Goal: Transaction & Acquisition: Book appointment/travel/reservation

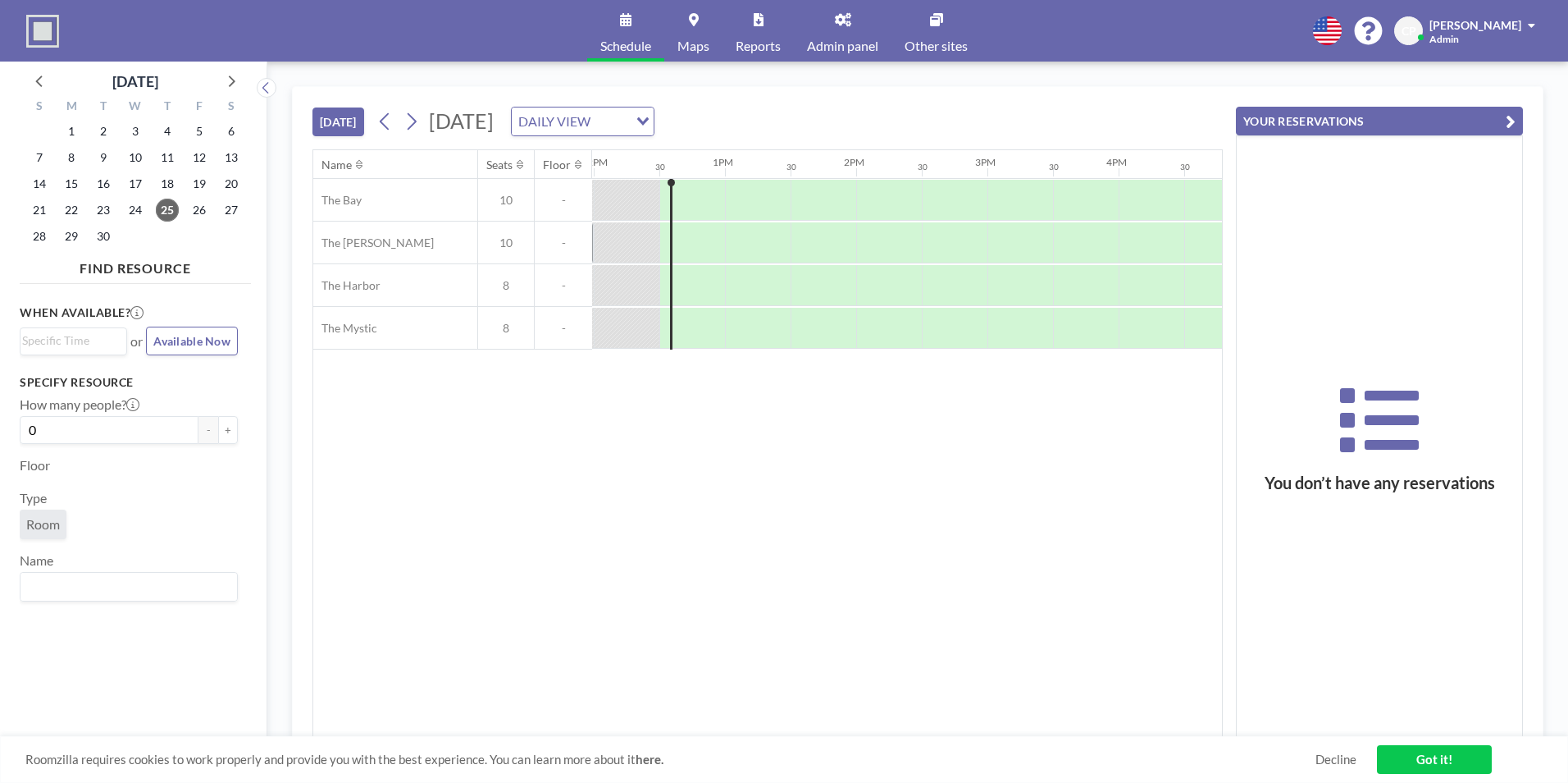
scroll to position [0, 1575]
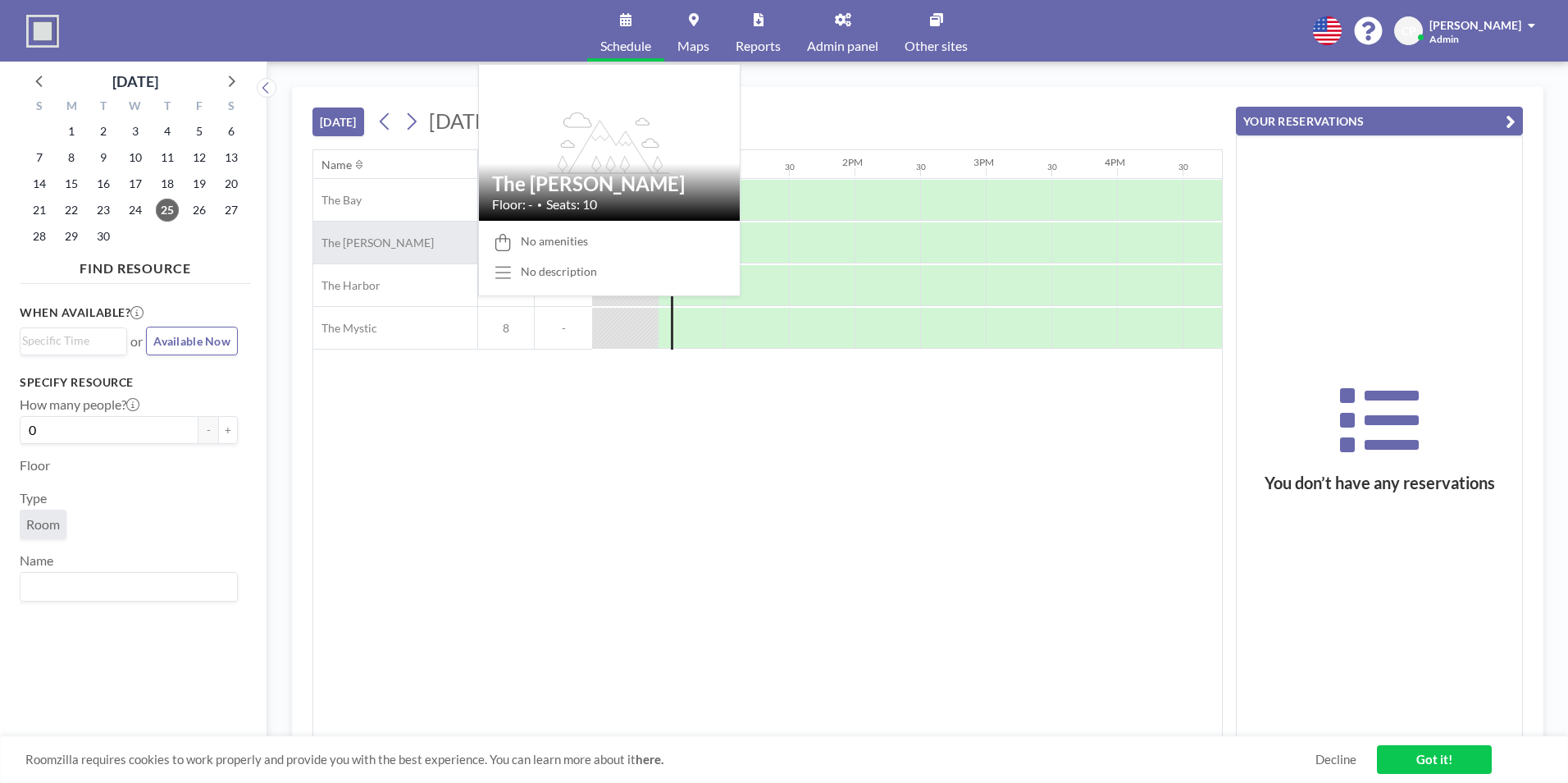
click at [430, 239] on div "The [PERSON_NAME]" at bounding box center [395, 242] width 164 height 42
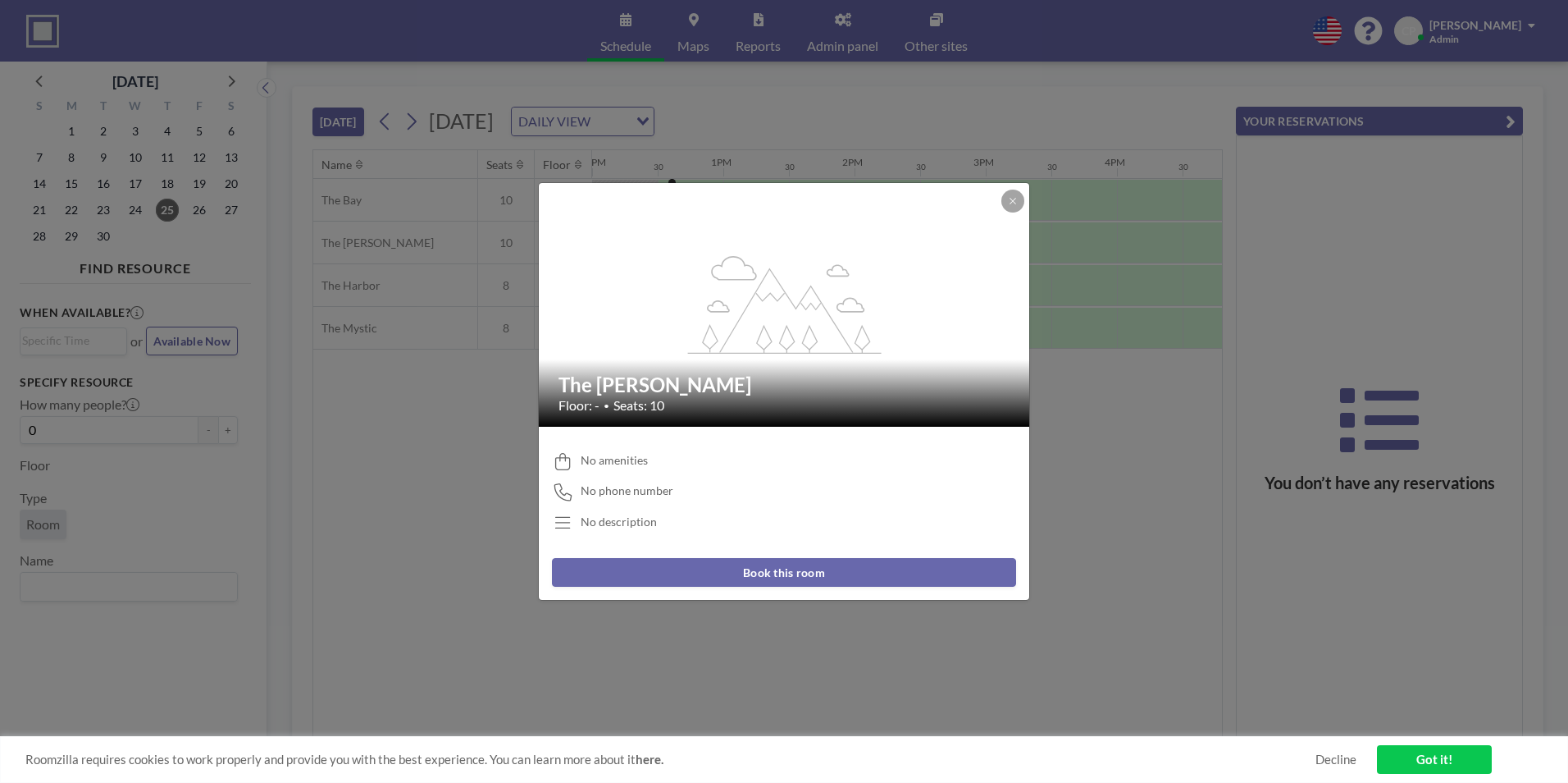
click at [784, 572] on button "Book this room" at bounding box center [784, 572] width 464 height 29
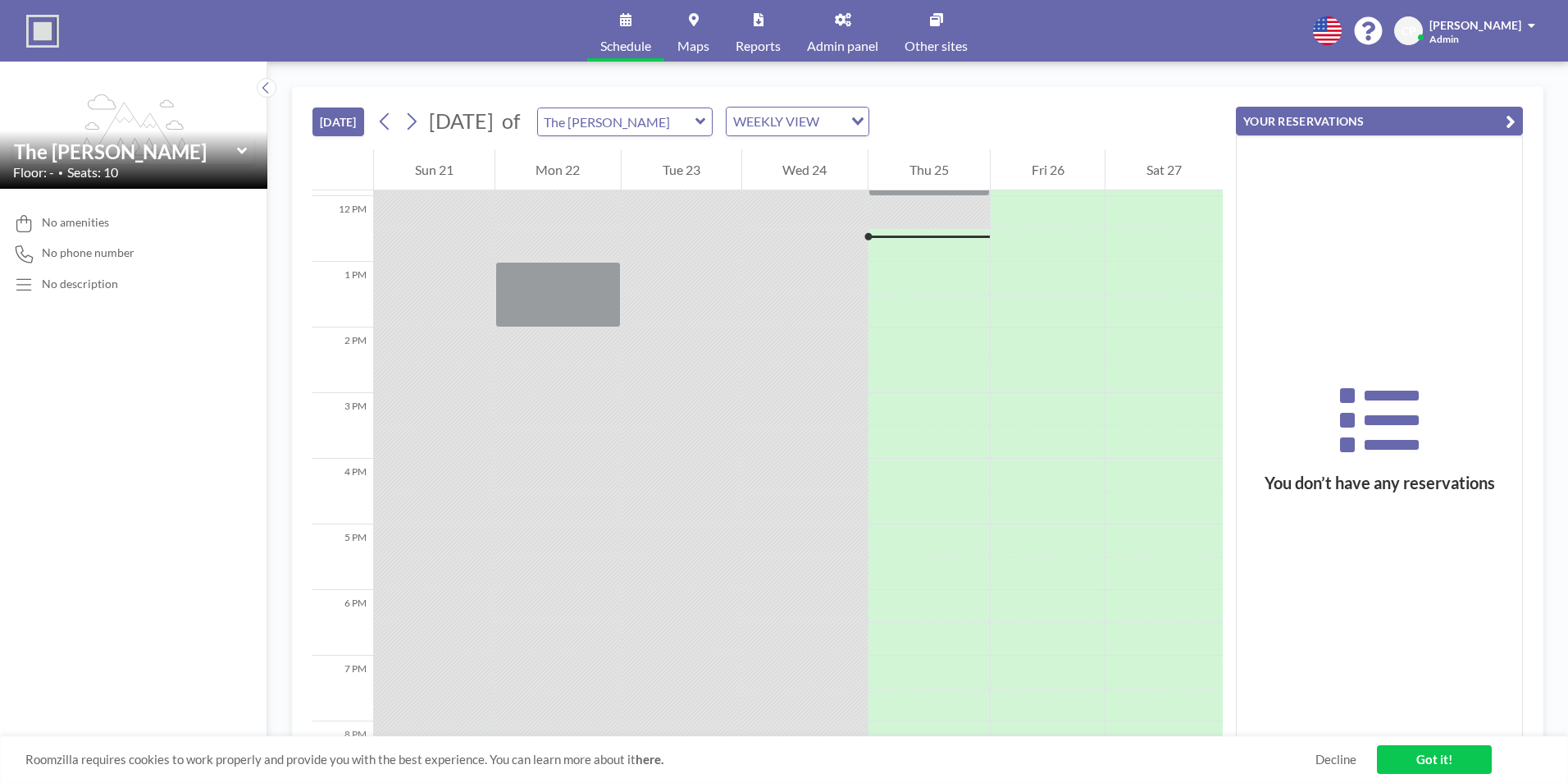
scroll to position [788, 0]
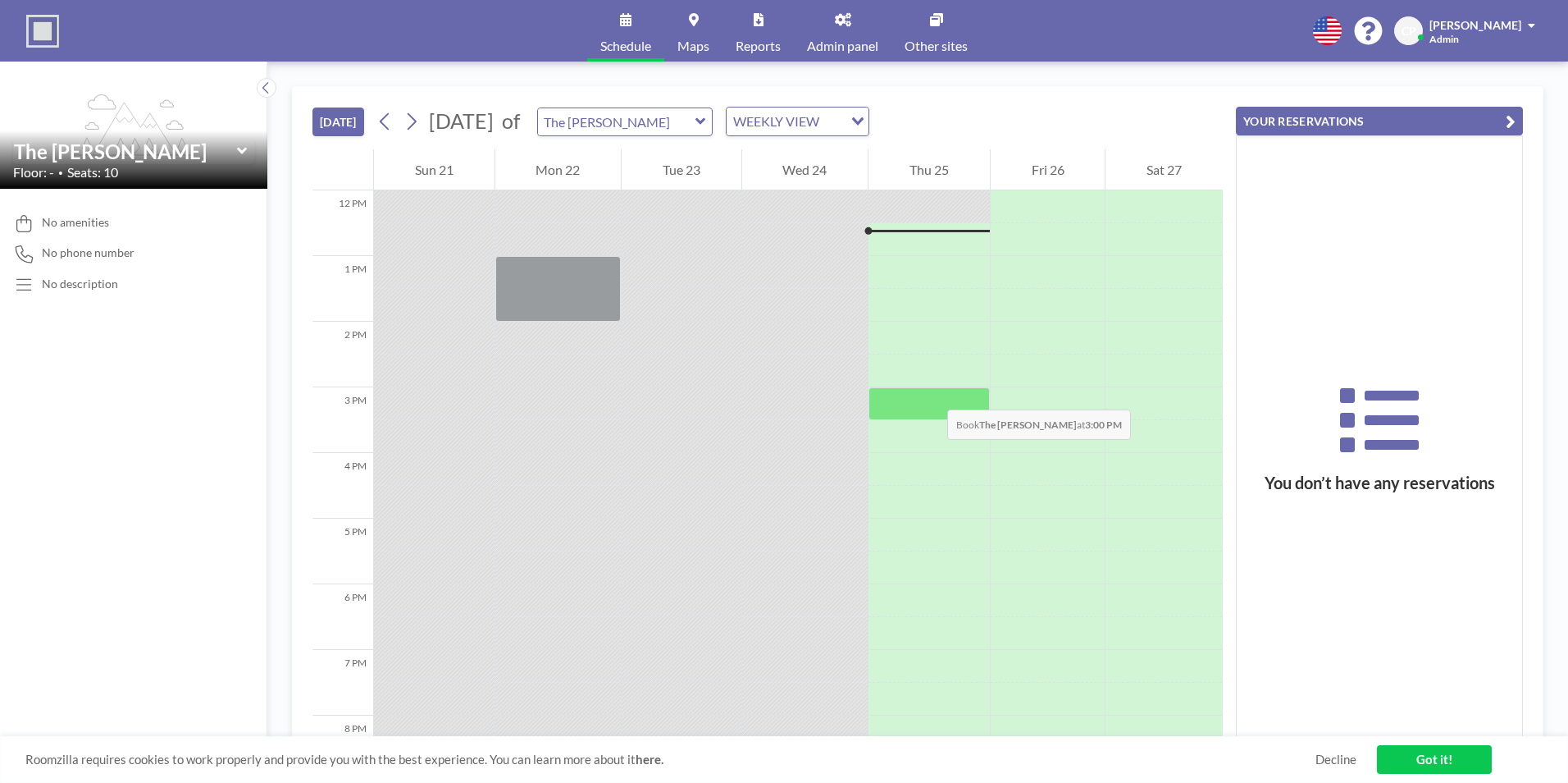
click at [931, 393] on div at bounding box center [929, 403] width 121 height 33
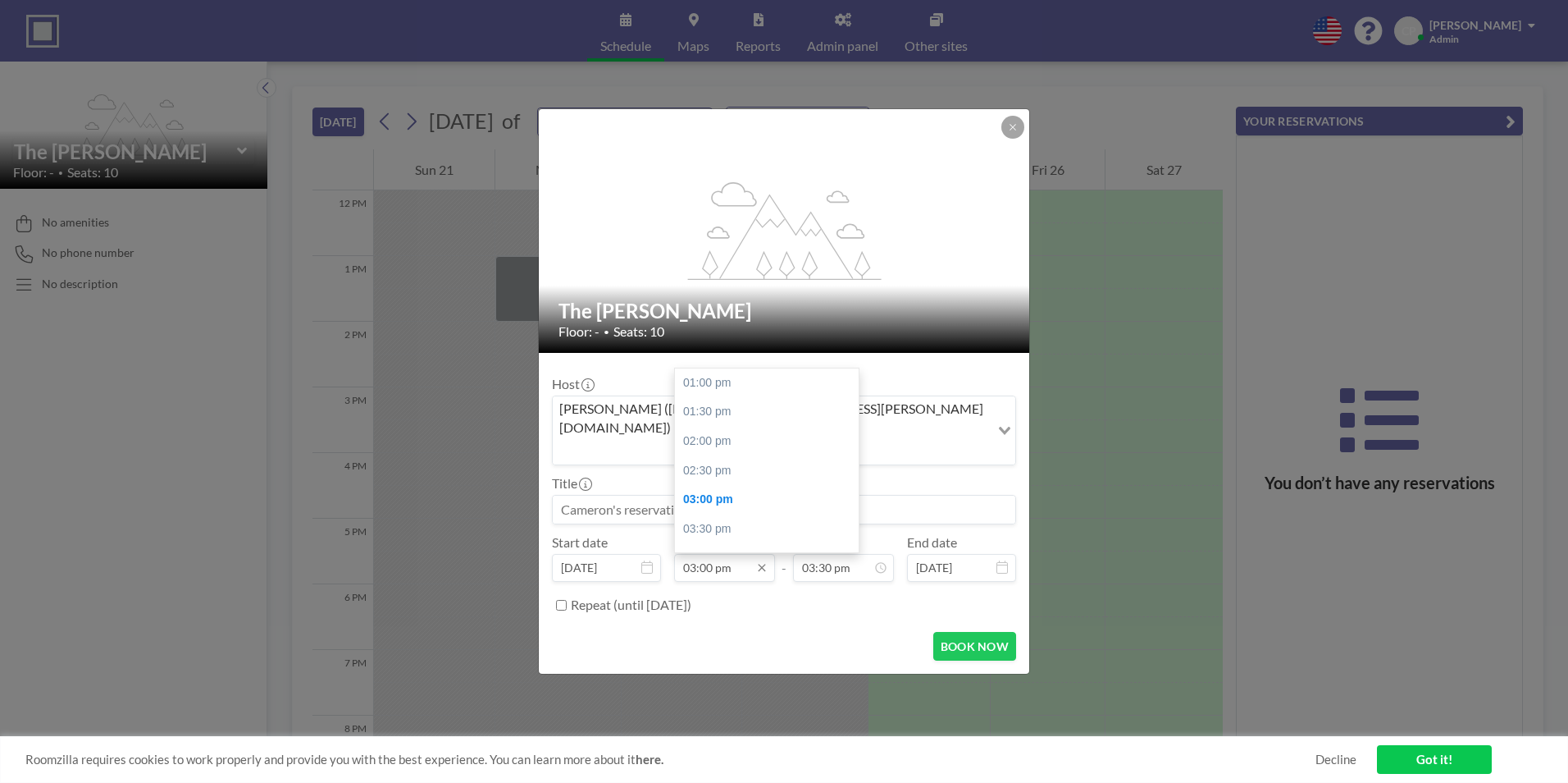
scroll to position [117, 0]
click at [764, 561] on icon at bounding box center [763, 568] width 13 height 13
click at [736, 398] on div "03:30 pm" at bounding box center [771, 412] width 192 height 29
type input "03:30 pm"
type input "04:00 pm"
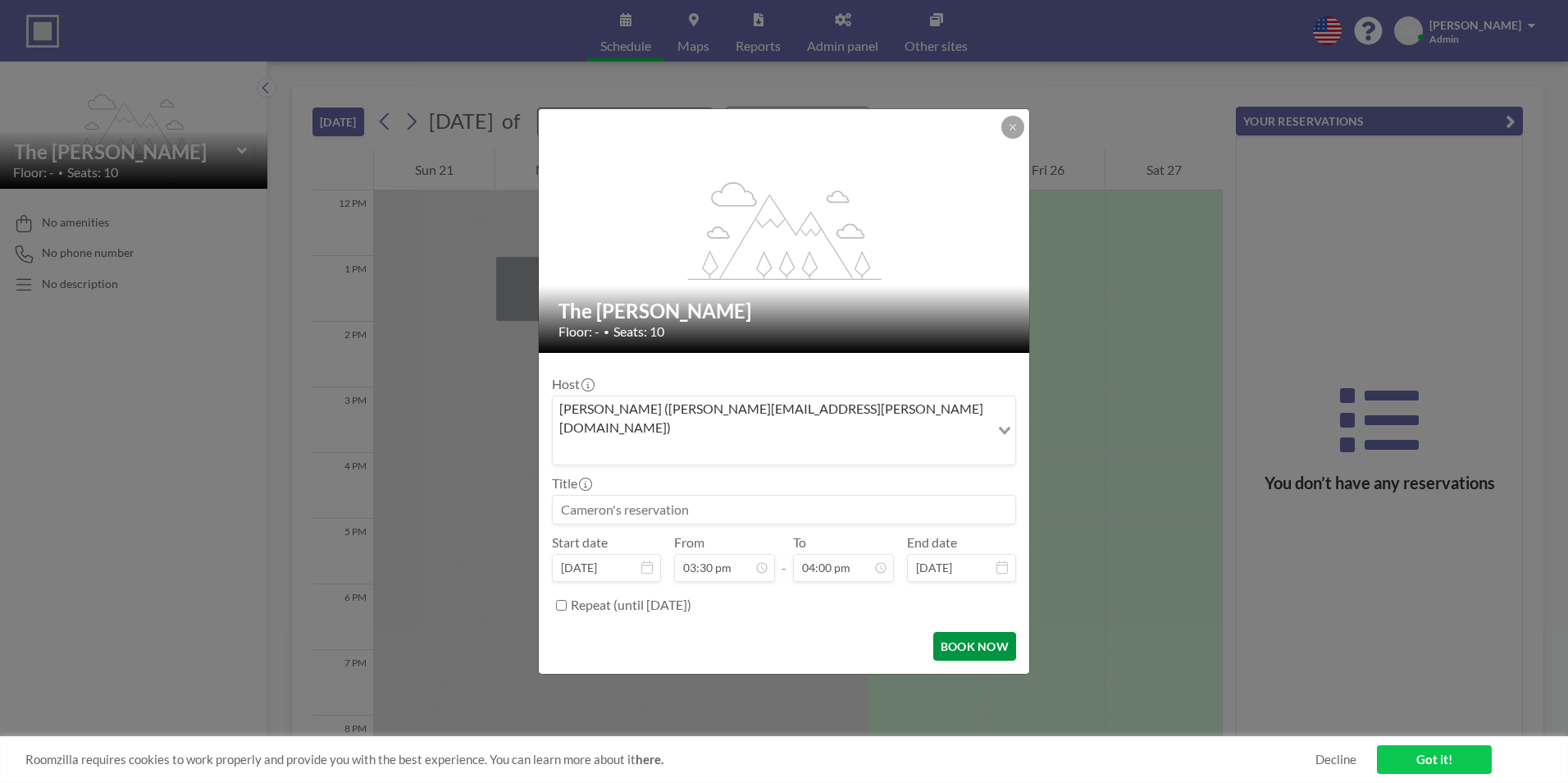
scroll to position [934, 0]
click at [973, 632] on button "BOOK NOW" at bounding box center [974, 646] width 83 height 29
